Goal: Information Seeking & Learning: Compare options

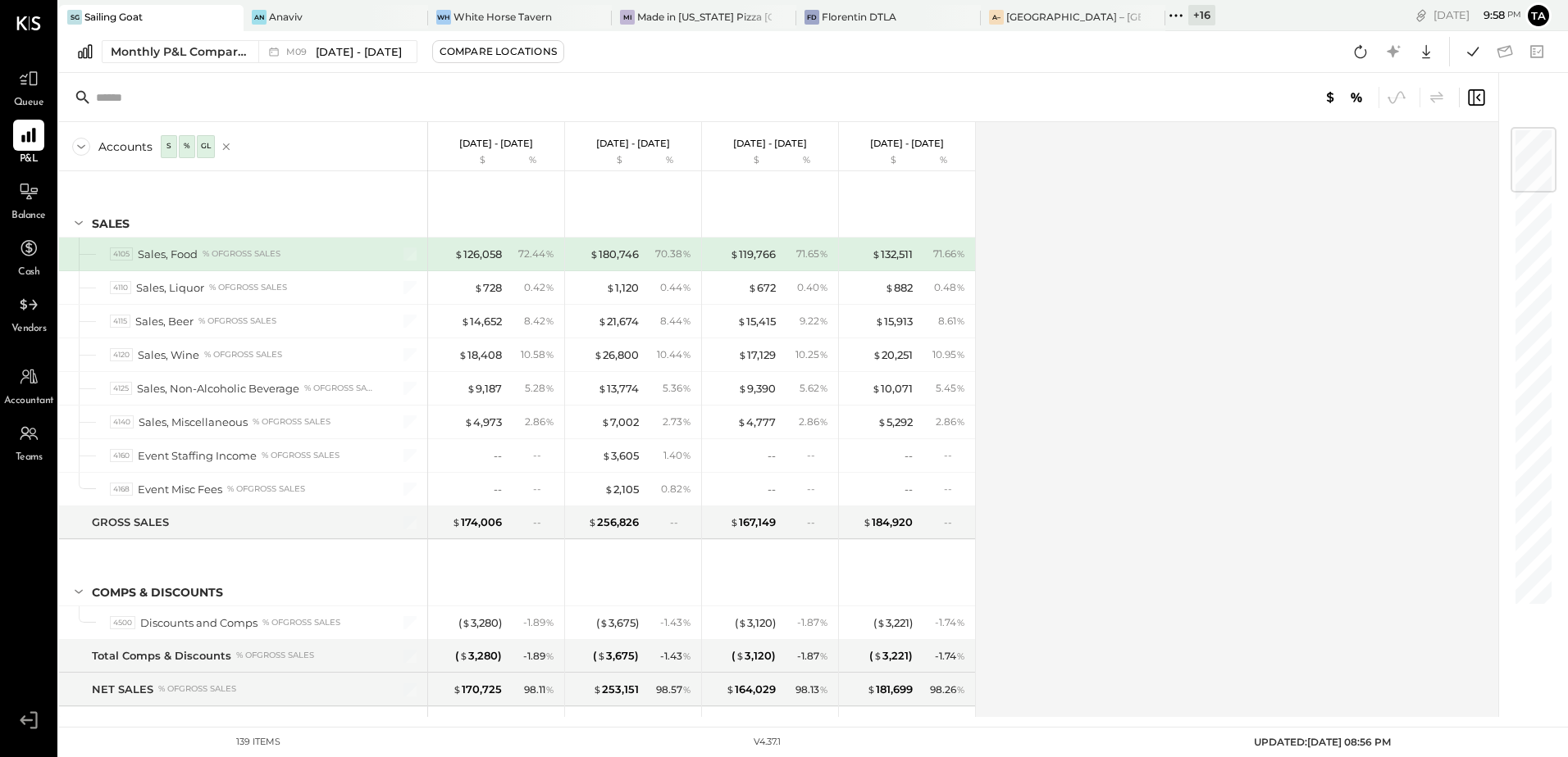
click at [1042, 442] on div "Accounts S % GL [DATE] - [DATE] $ % [DATE] - [DATE] $ % [DATE] - [DATE] $ % [DA…" at bounding box center [780, 419] width 1441 height 595
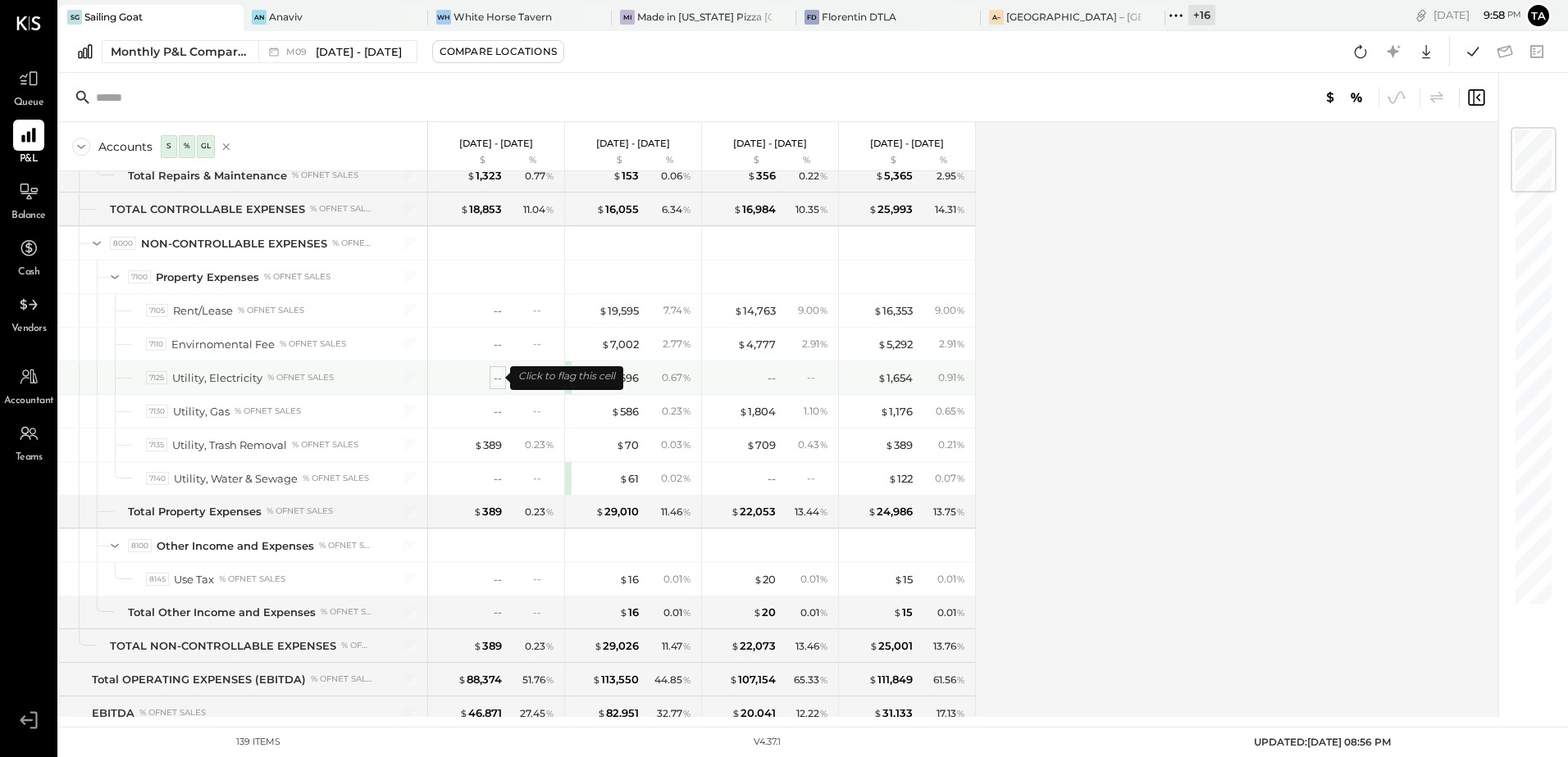
click at [496, 379] on div "--" at bounding box center [498, 378] width 8 height 16
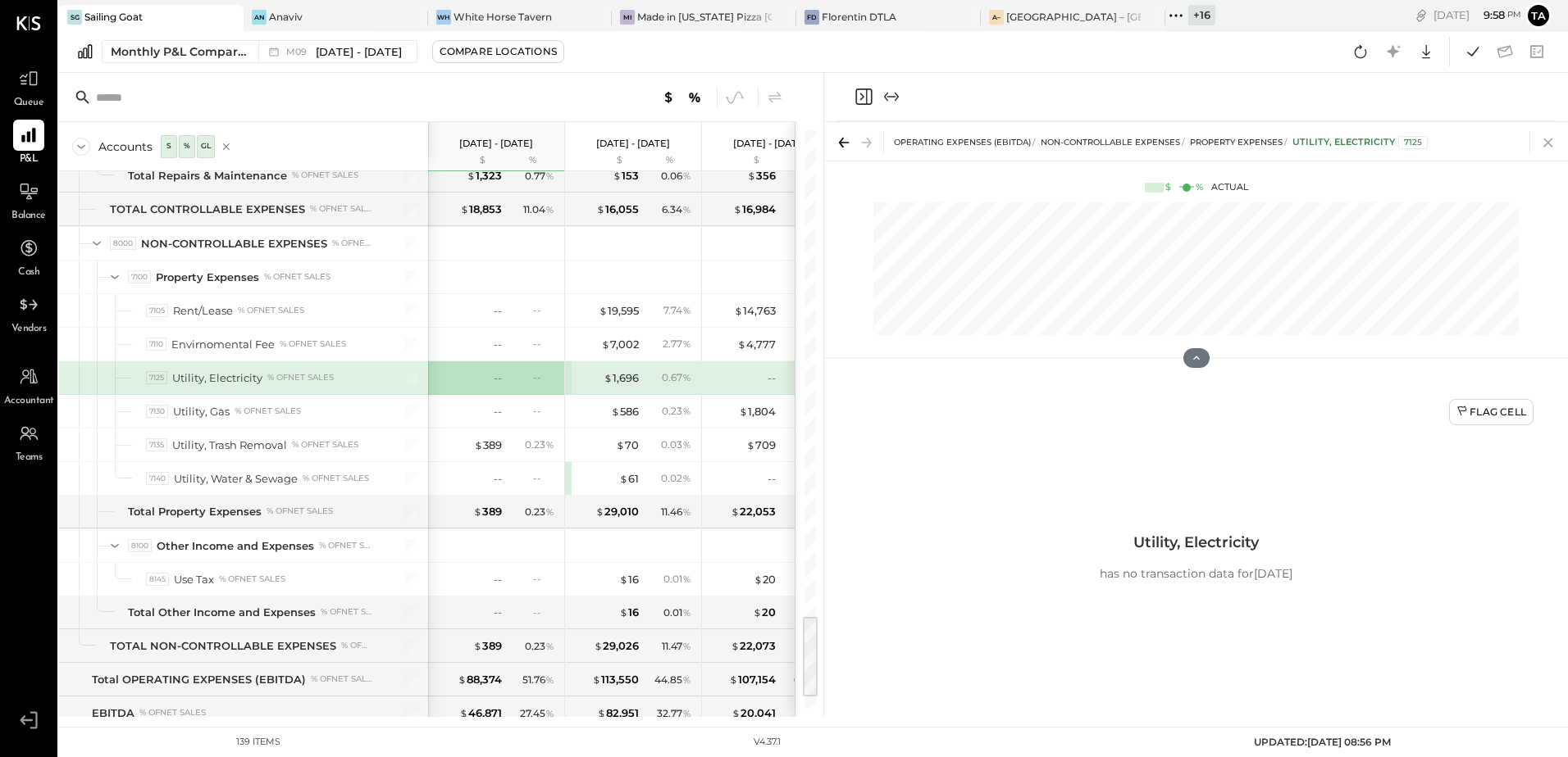
click at [1545, 147] on icon at bounding box center [1548, 143] width 23 height 23
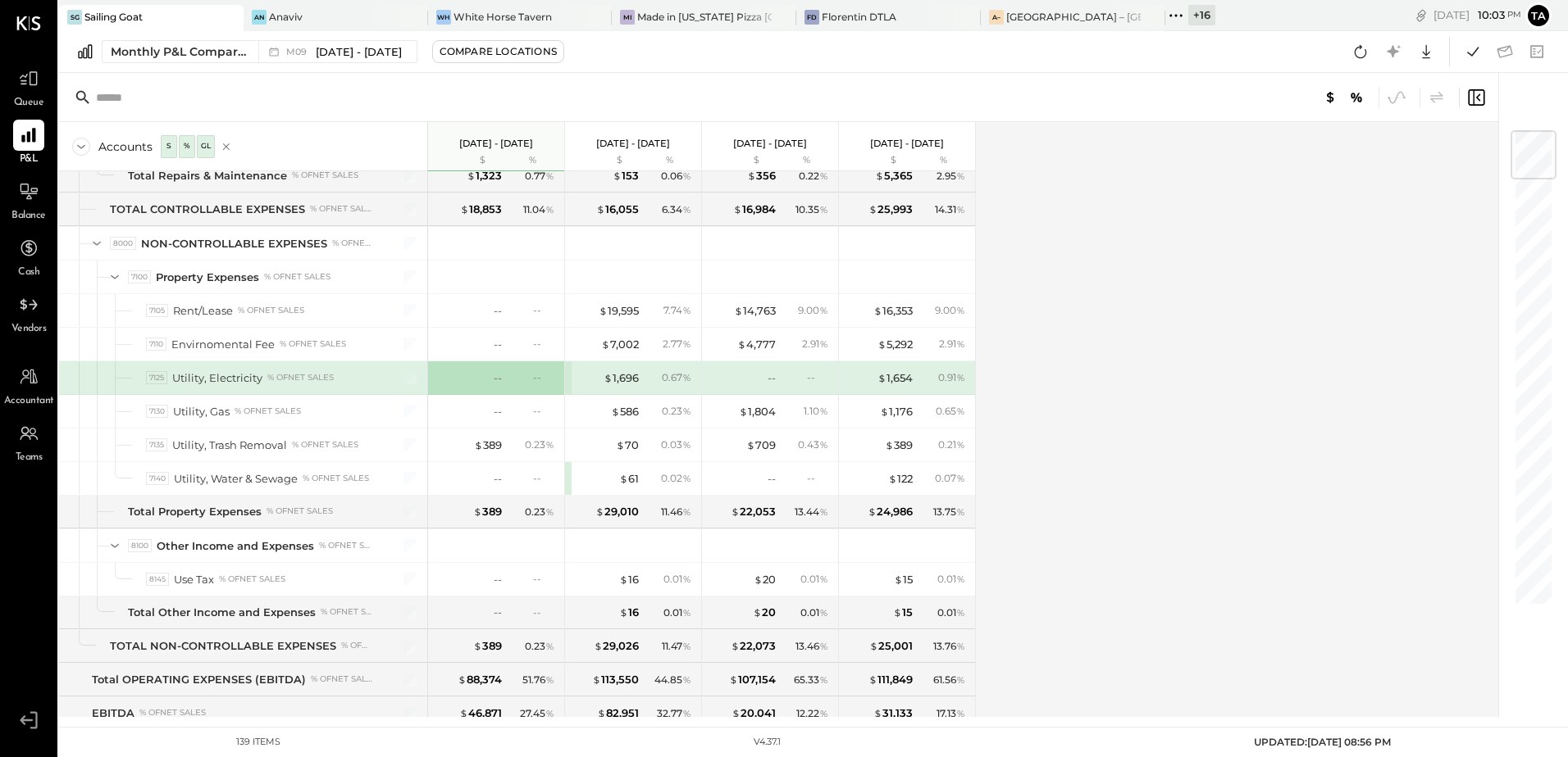
click at [1366, 55] on icon at bounding box center [1361, 52] width 22 height 22
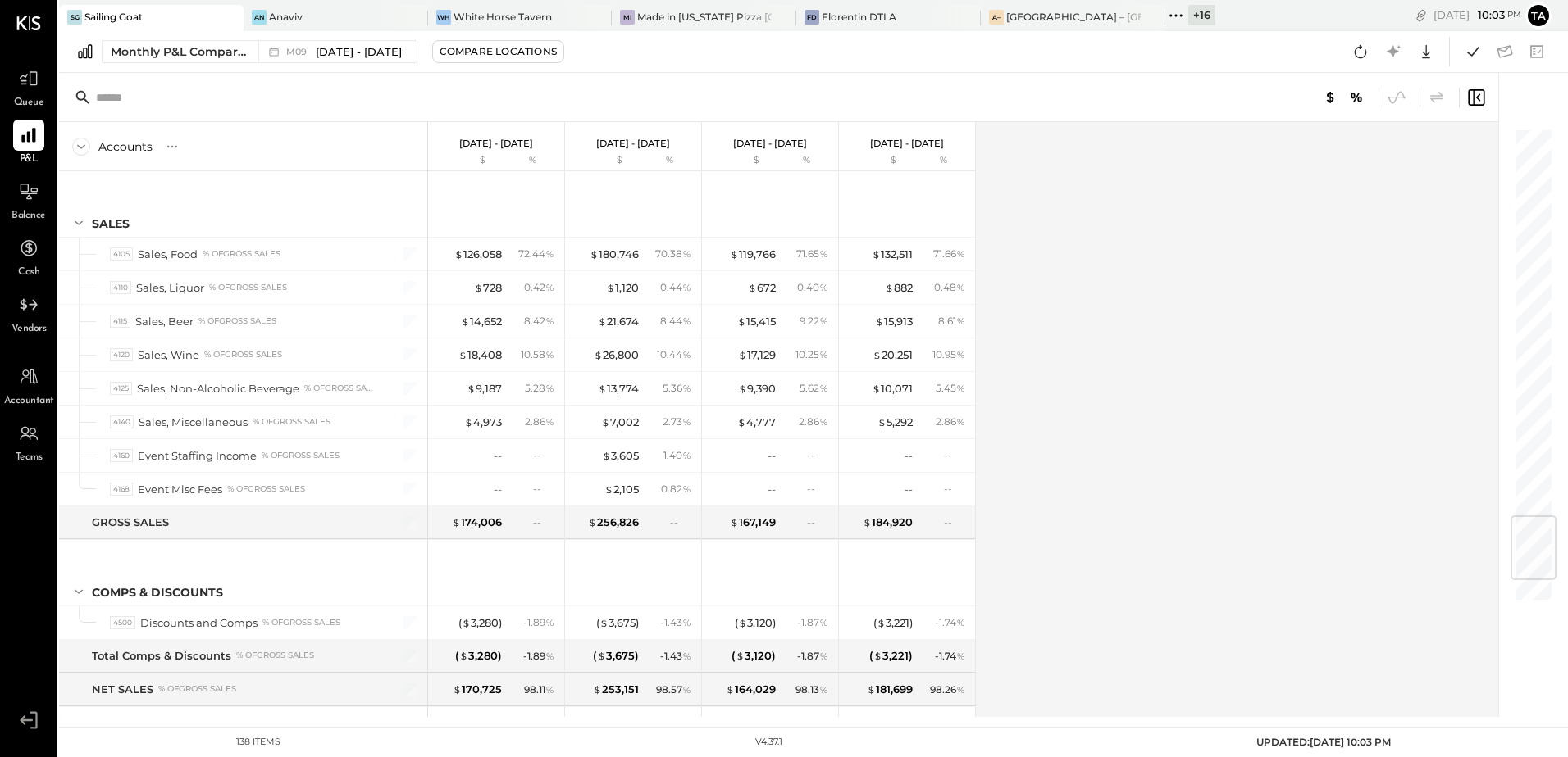
scroll to position [3252, 0]
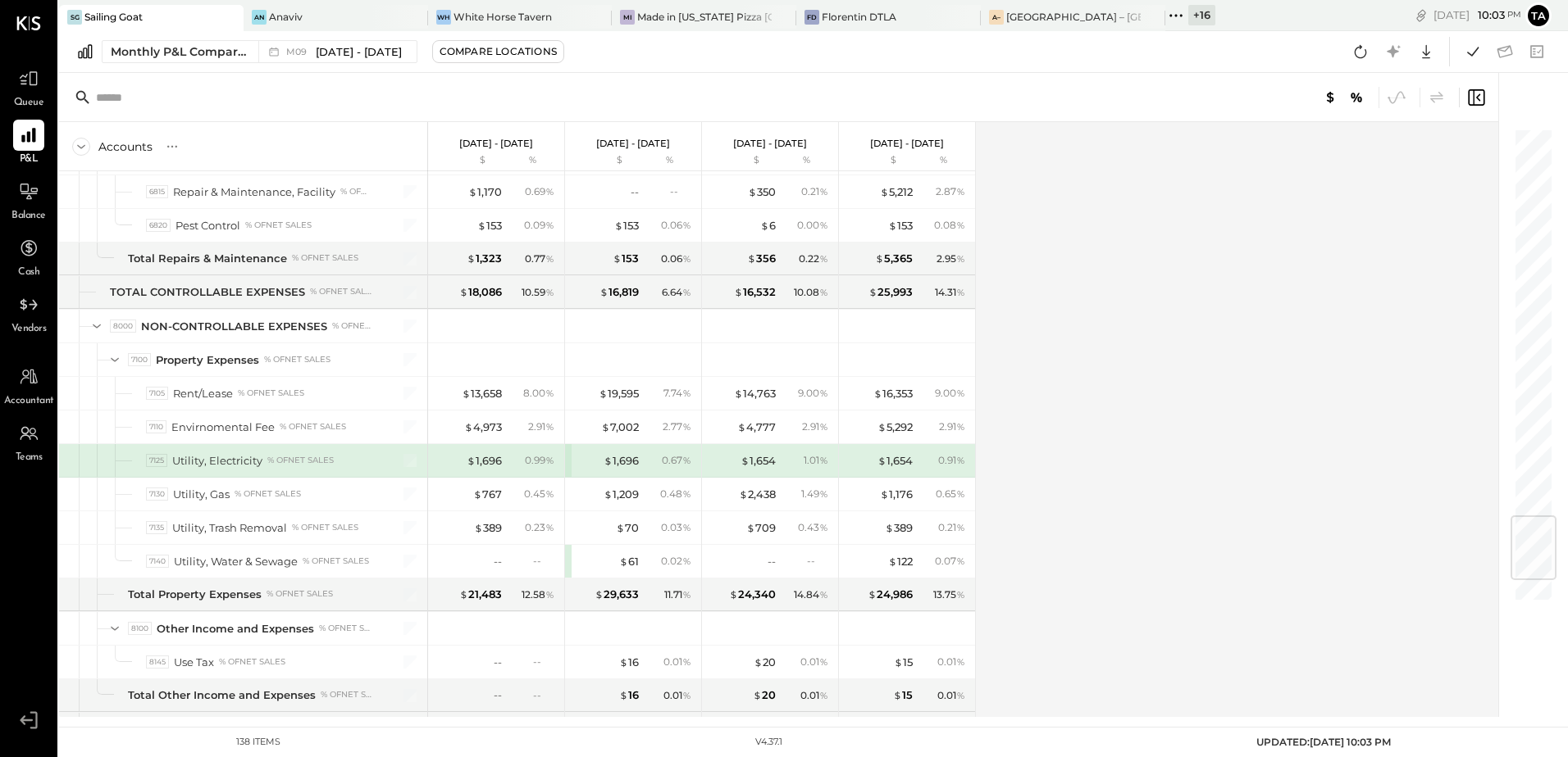
click at [168, 152] on icon at bounding box center [172, 146] width 17 height 17
click at [1227, 416] on div "Accounts S % GL [DATE] - [DATE] $ % [DATE] - [DATE] $ % [DATE] - [DATE] $ % [DA…" at bounding box center [780, 419] width 1441 height 595
click at [31, 87] on icon at bounding box center [29, 79] width 22 height 22
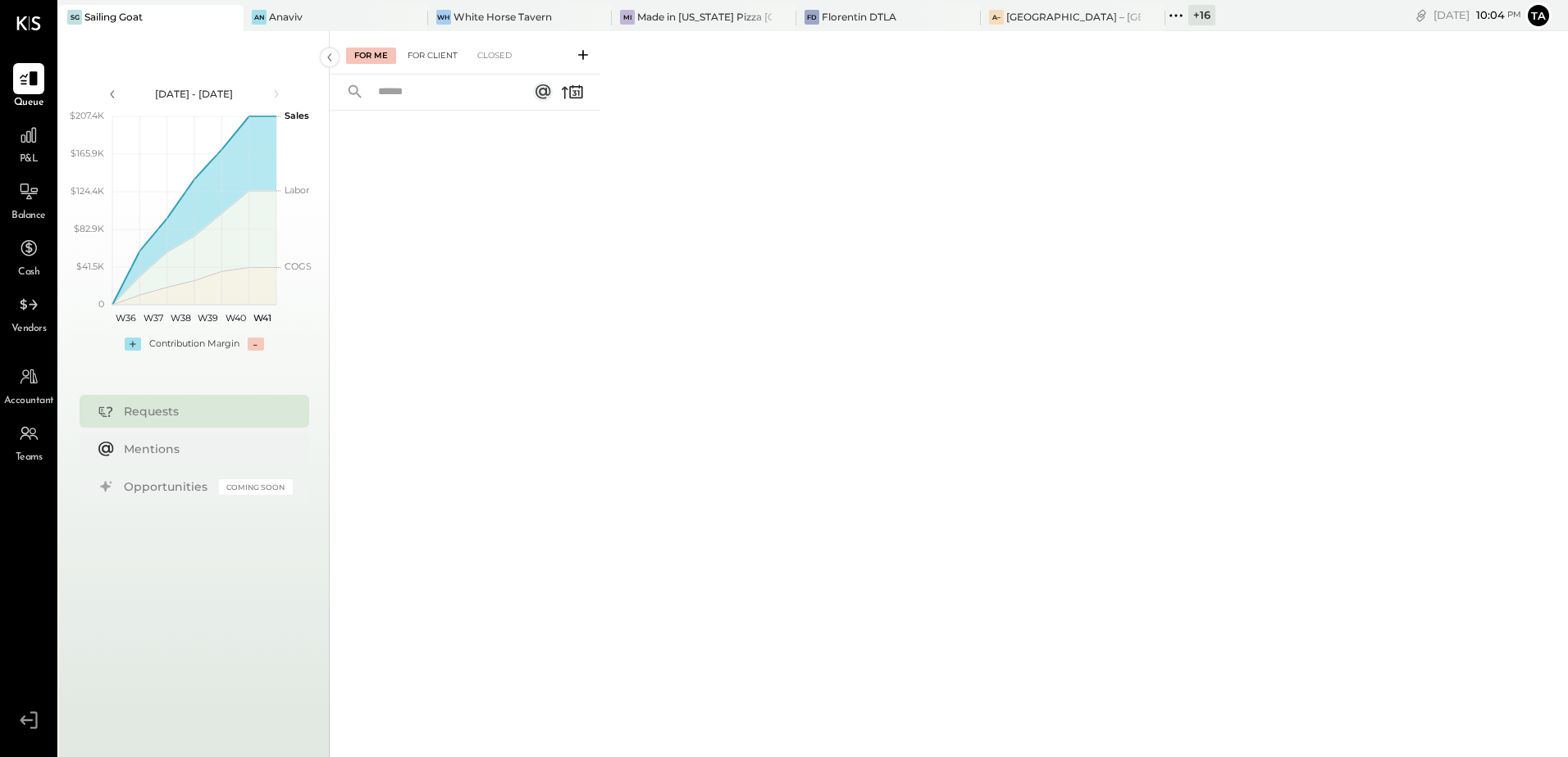
click at [437, 55] on div "For Client" at bounding box center [433, 56] width 67 height 17
click at [372, 52] on div "For Me" at bounding box center [371, 56] width 50 height 17
click at [445, 62] on div "For Client" at bounding box center [433, 56] width 67 height 17
click at [583, 59] on icon at bounding box center [583, 55] width 17 height 17
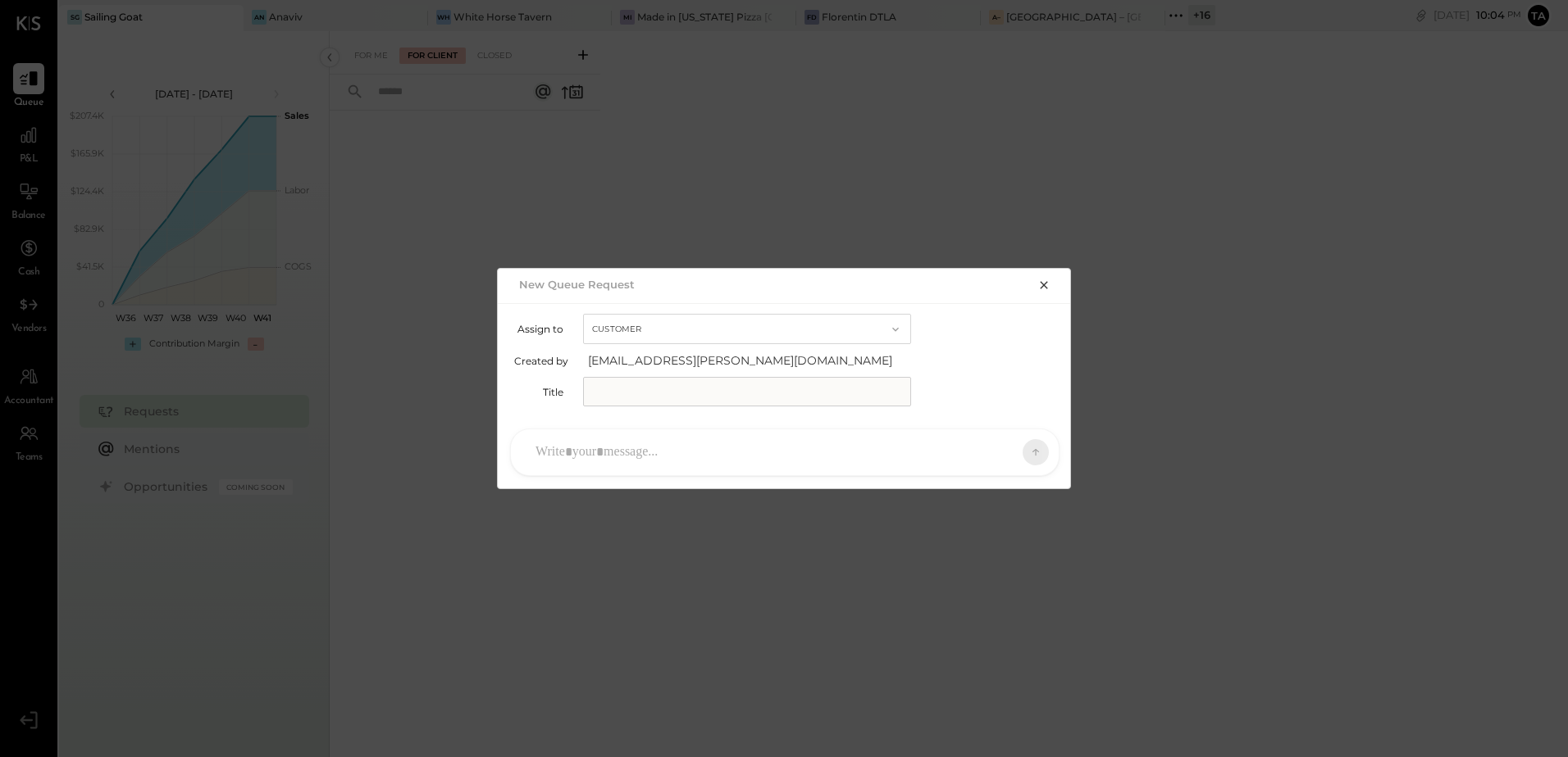
click at [746, 395] on input "text" at bounding box center [747, 391] width 328 height 29
type input "**********"
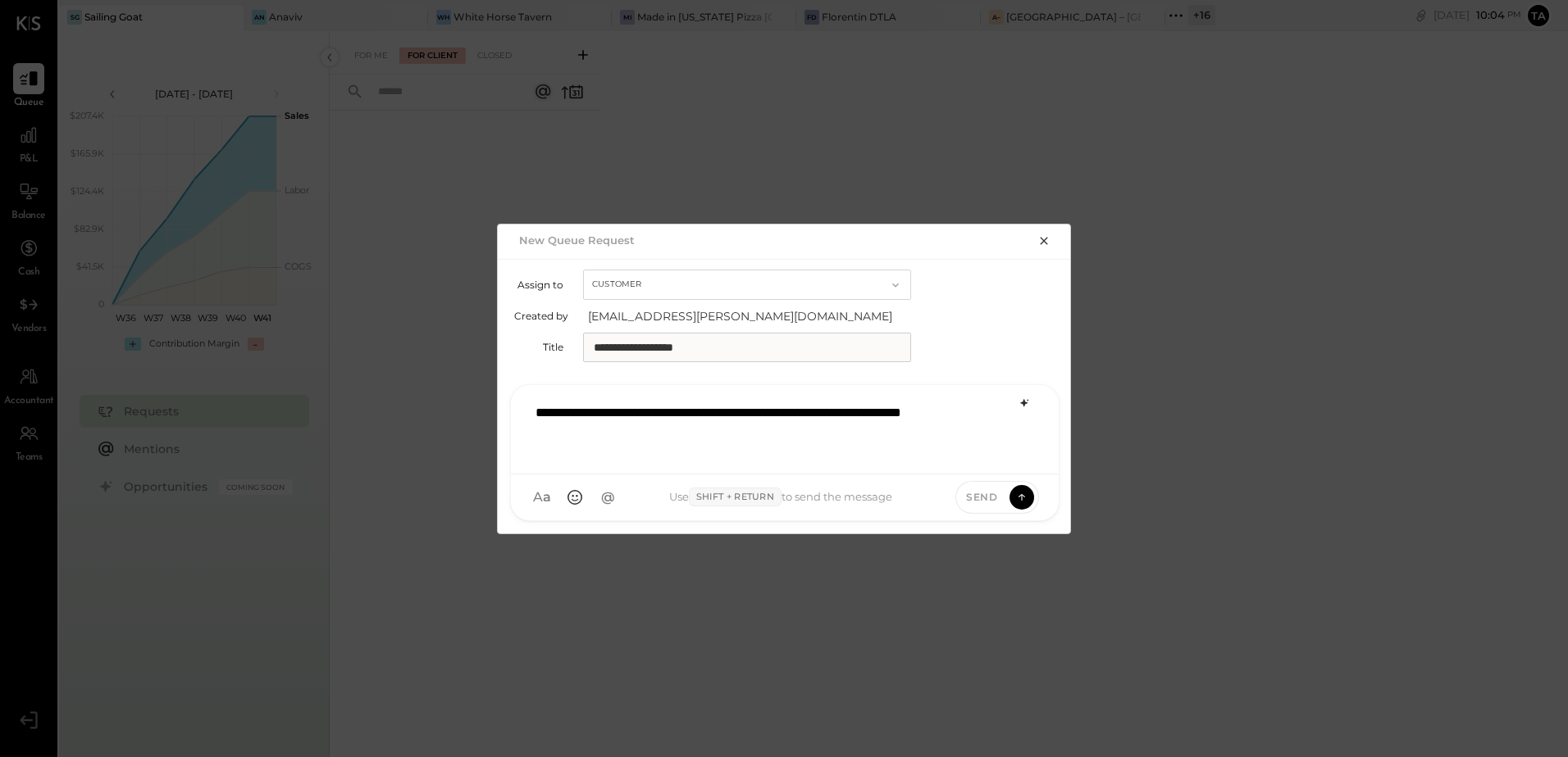
click at [1022, 404] on icon at bounding box center [1025, 403] width 13 height 13
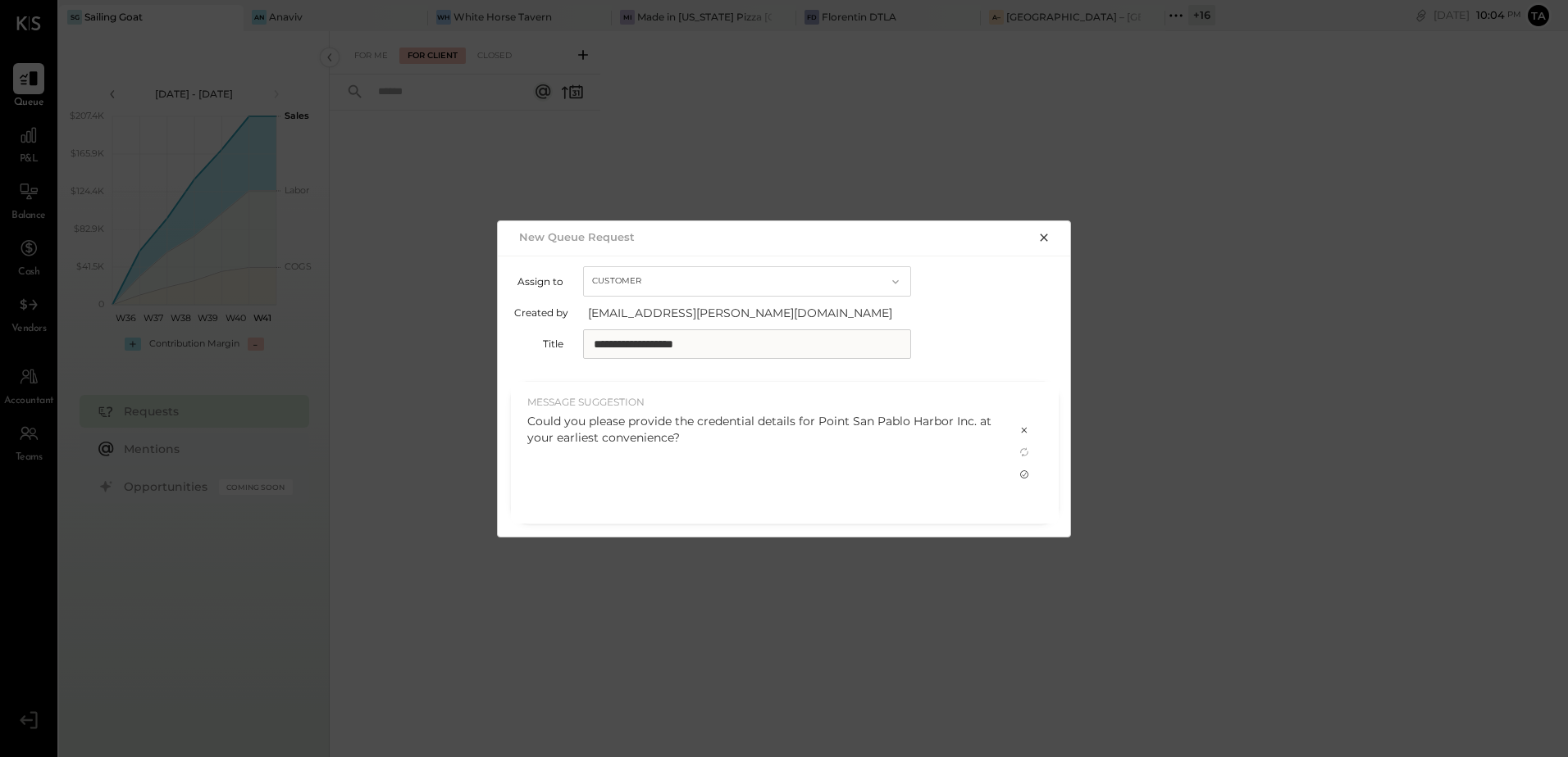
click at [1020, 475] on icon at bounding box center [1025, 475] width 13 height 13
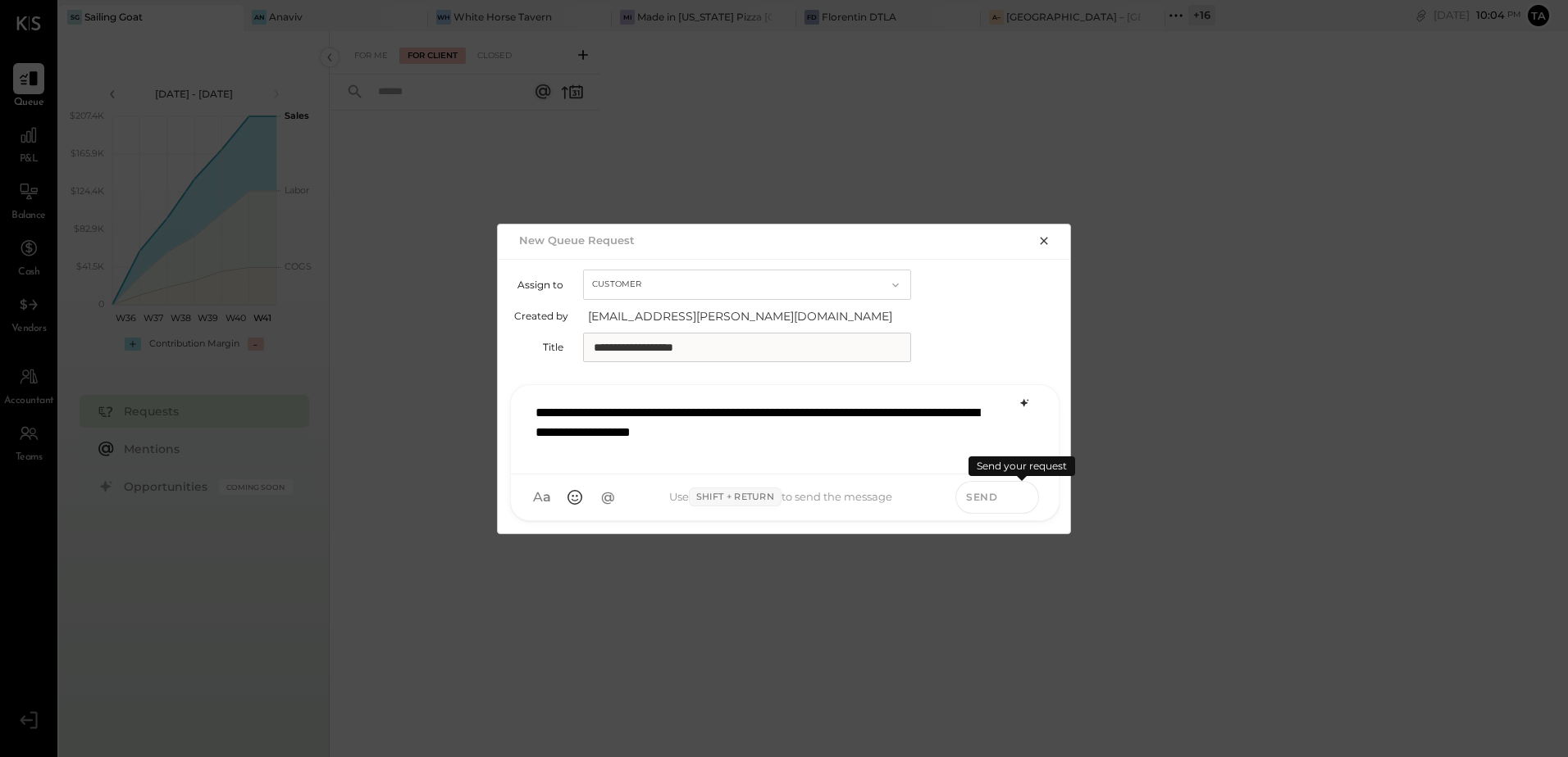
click at [1025, 502] on icon at bounding box center [1022, 497] width 15 height 17
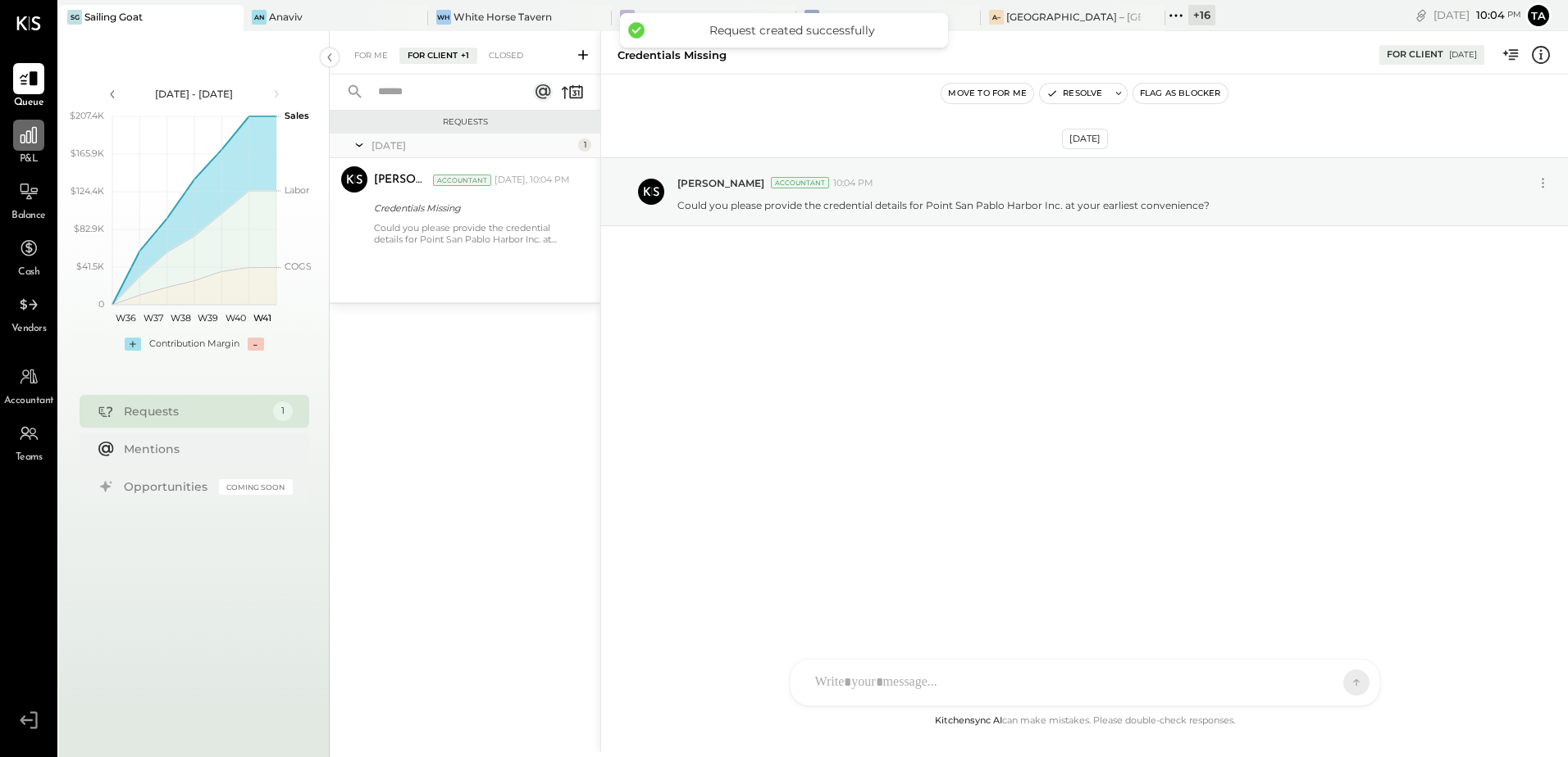
click at [30, 145] on icon at bounding box center [29, 136] width 22 height 22
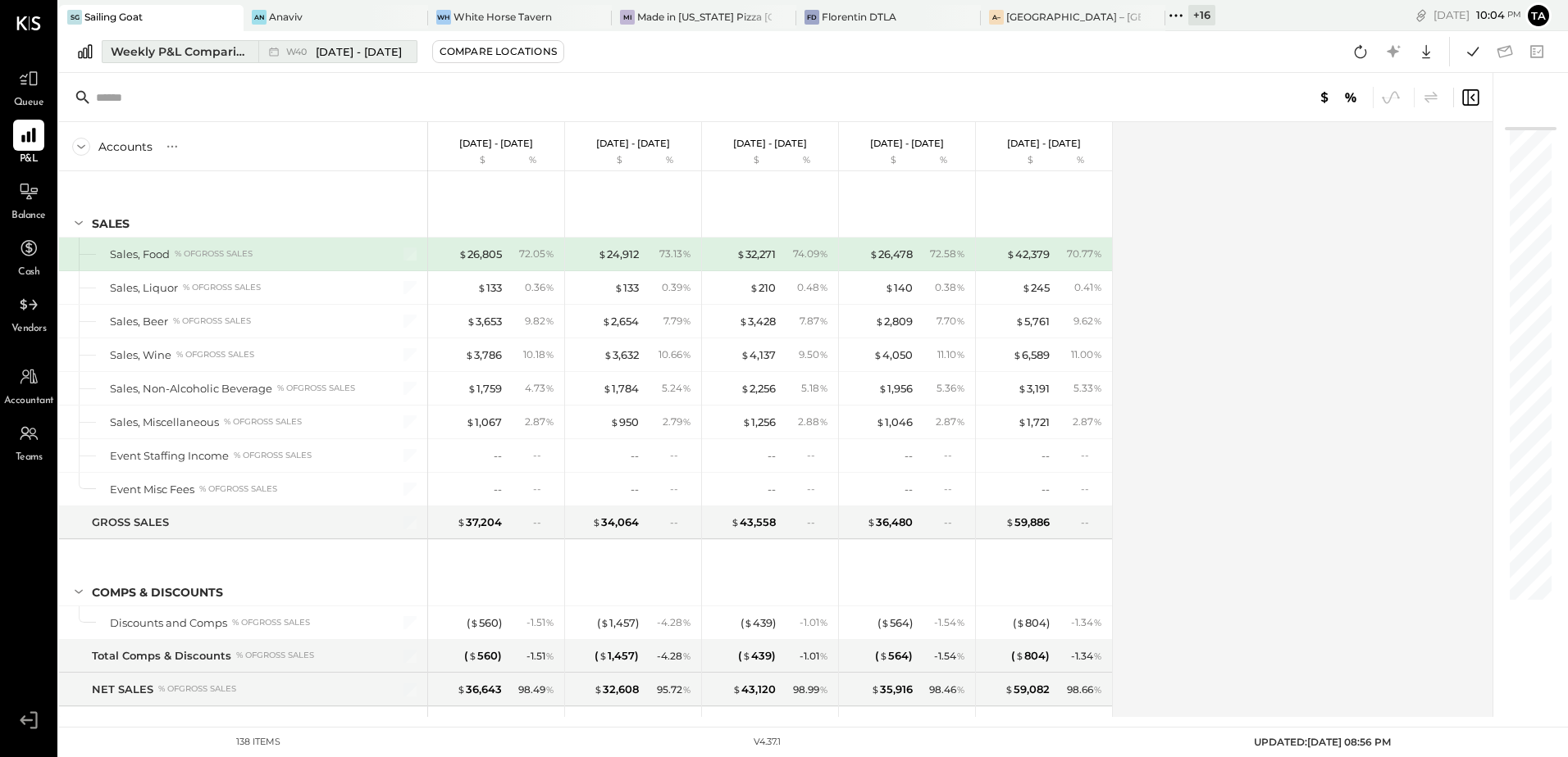
click at [321, 52] on span "[DATE] - [DATE]" at bounding box center [358, 52] width 86 height 16
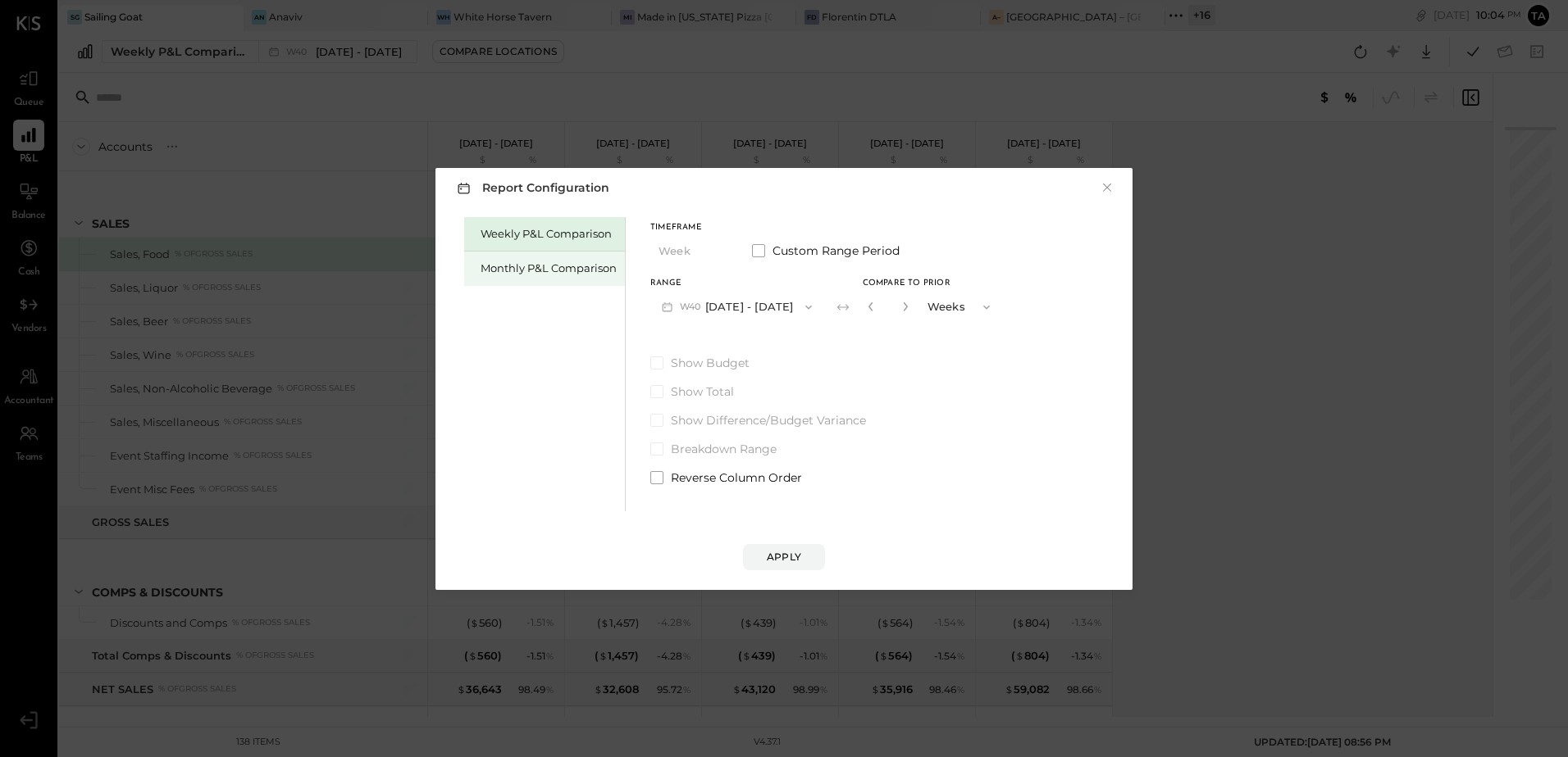
click at [535, 266] on div "Monthly P&L Comparison" at bounding box center [548, 268] width 136 height 16
click at [708, 312] on button "M09 [DATE] - [DATE]" at bounding box center [737, 307] width 173 height 30
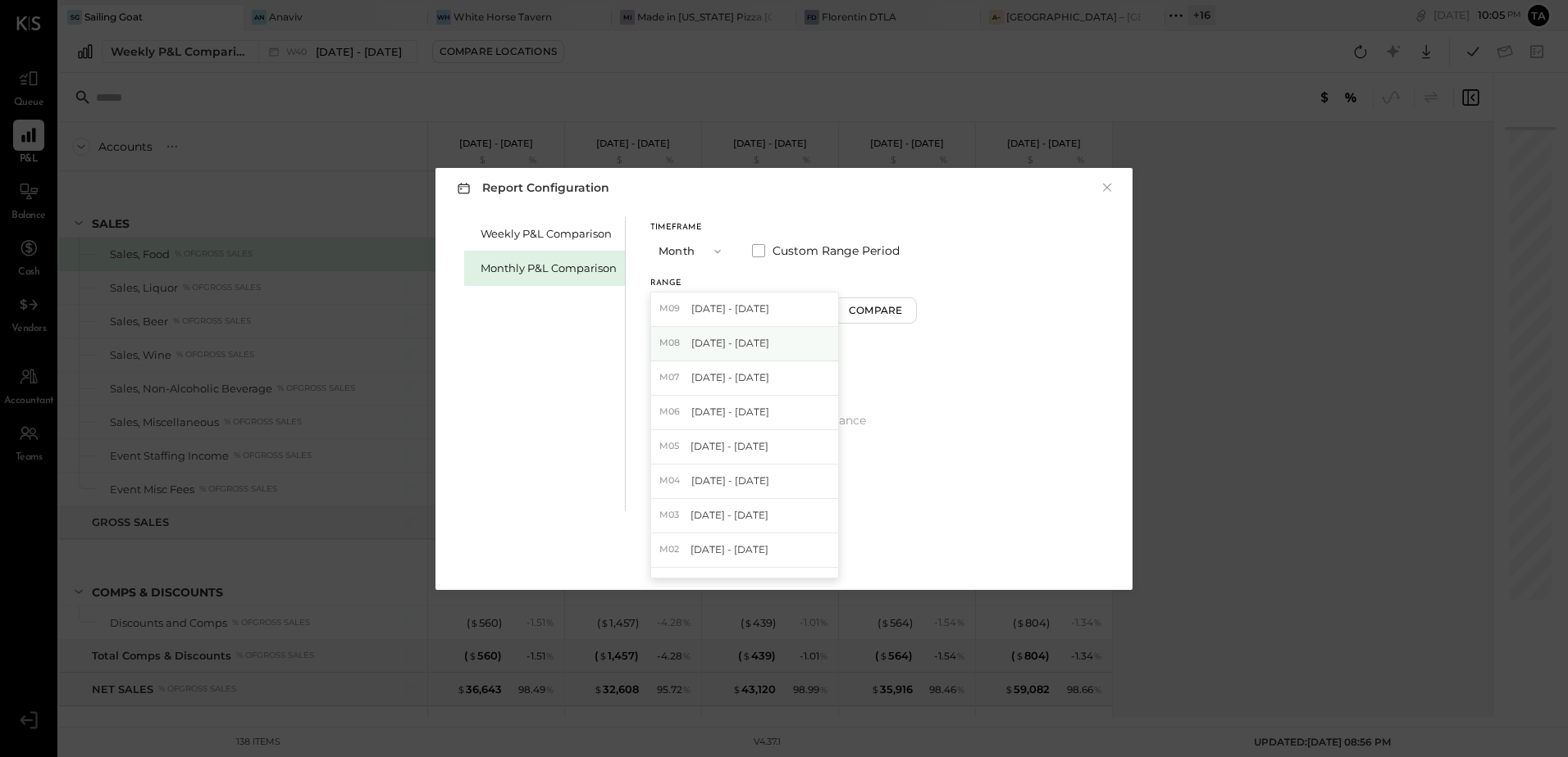
click at [712, 344] on span "[DATE] - [DATE]" at bounding box center [730, 343] width 78 height 14
click at [875, 312] on div "Compare" at bounding box center [876, 310] width 53 height 14
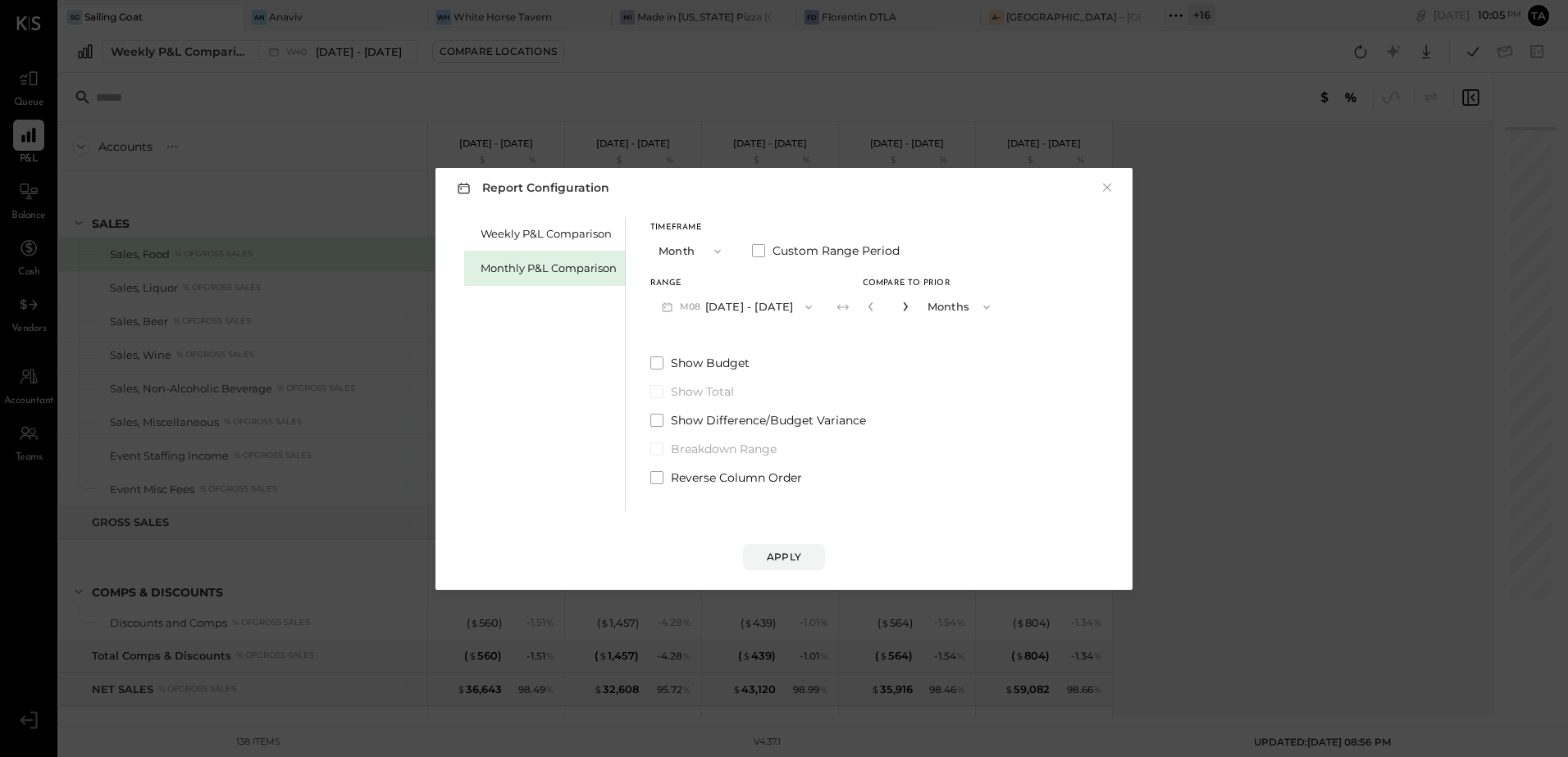
click at [901, 310] on icon "button" at bounding box center [906, 307] width 10 height 10
type input "*"
click at [796, 553] on div "Apply" at bounding box center [783, 557] width 34 height 14
